Goal: Task Accomplishment & Management: Manage account settings

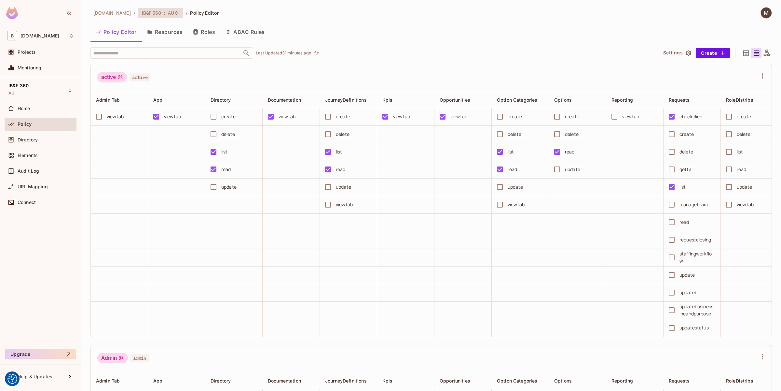
click at [138, 17] on div "IB&F 360 : AU" at bounding box center [160, 13] width 45 height 10
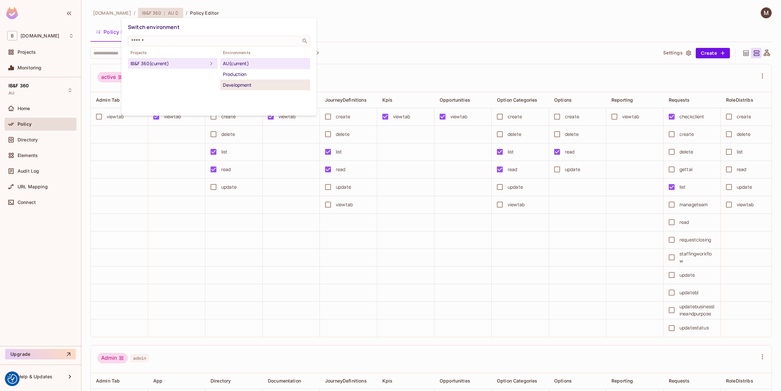
click at [240, 87] on div "Development" at bounding box center [265, 85] width 85 height 8
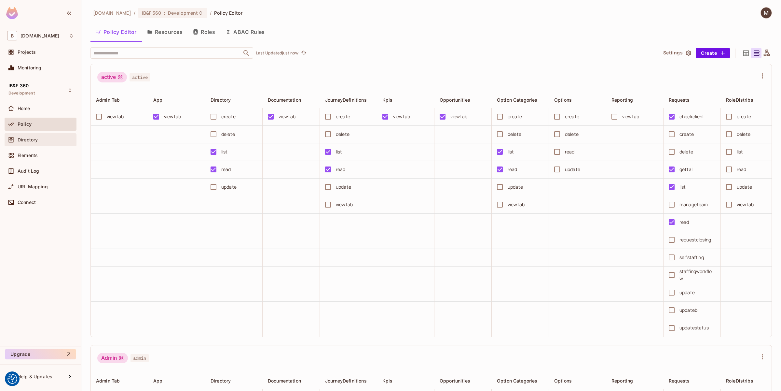
click at [21, 134] on div "Directory" at bounding box center [41, 139] width 72 height 13
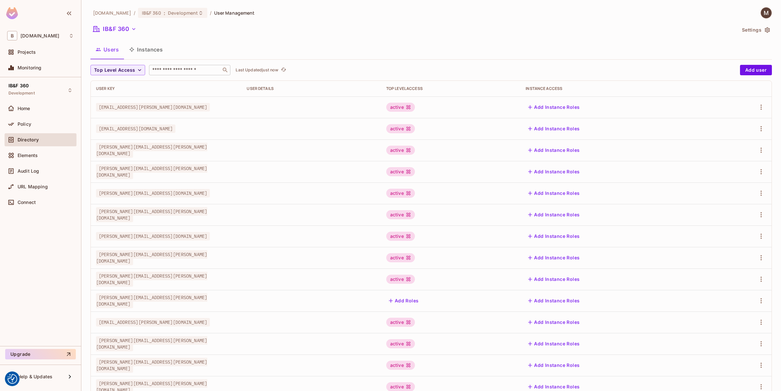
click at [187, 67] on input "text" at bounding box center [185, 70] width 68 height 7
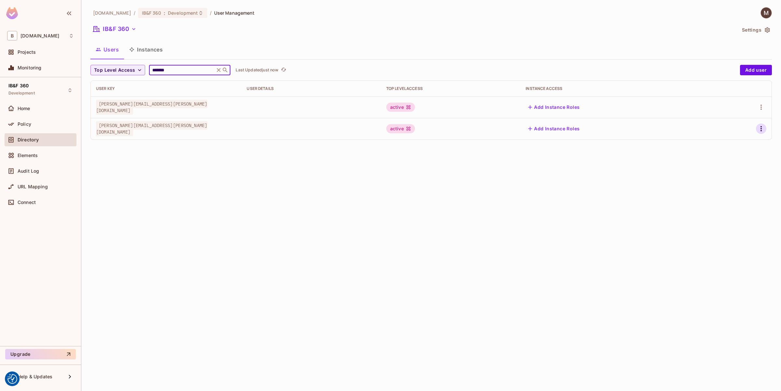
type input "*******"
click at [762, 130] on icon "button" at bounding box center [762, 129] width 8 height 8
click at [725, 146] on div "Edit" at bounding box center [727, 144] width 9 height 7
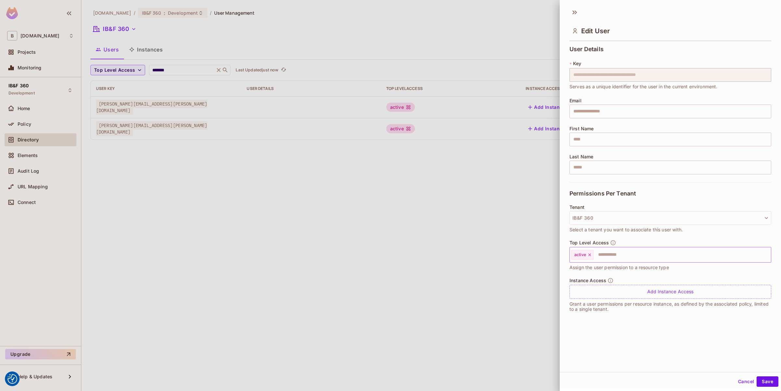
click at [633, 261] on div "active ​" at bounding box center [671, 255] width 202 height 16
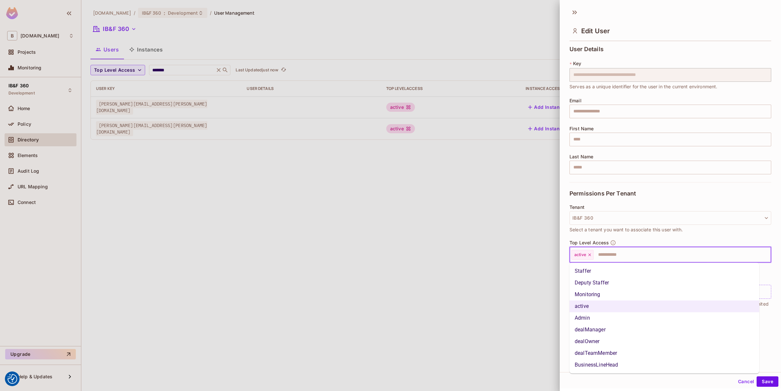
click at [594, 269] on li "Staffer" at bounding box center [665, 271] width 190 height 12
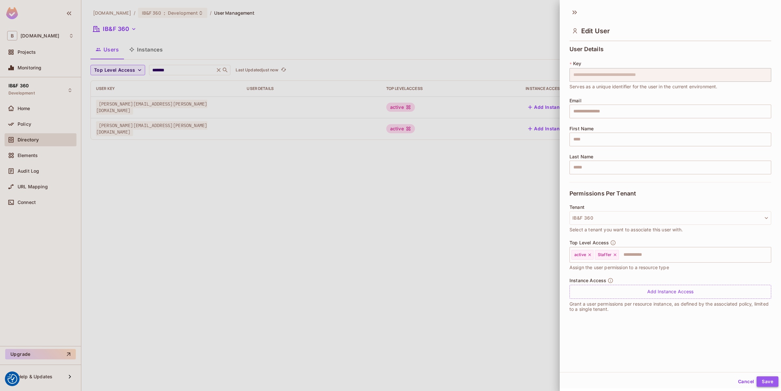
click at [759, 381] on button "Save" at bounding box center [768, 381] width 22 height 10
